Goal: Task Accomplishment & Management: Use online tool/utility

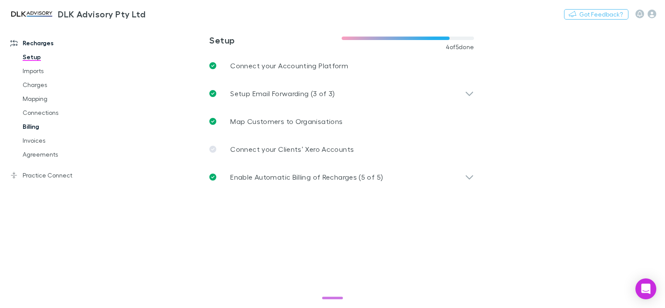
click at [30, 126] on link "Billing" at bounding box center [64, 127] width 100 height 14
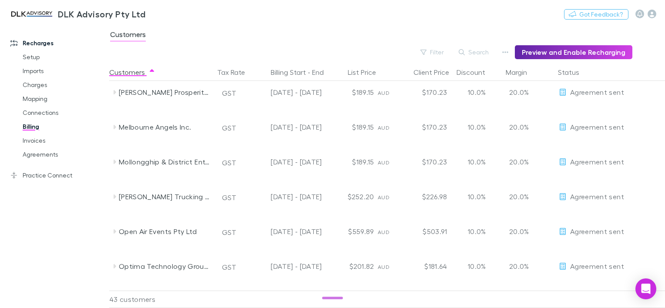
scroll to position [827, 0]
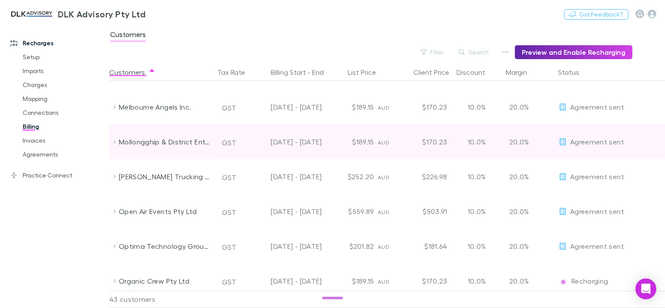
click at [116, 144] on icon at bounding box center [114, 141] width 7 height 7
